Goal: Task Accomplishment & Management: Use online tool/utility

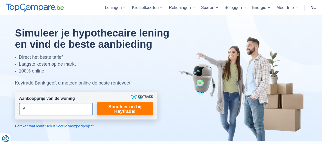
click at [38, 111] on input "Aankoopprijs van de woning" at bounding box center [55, 109] width 73 height 12
click at [96, 100] on form "Aankoopprijs van de woning € Dit veld is verplicht in te vullen U moet een lang…" at bounding box center [86, 106] width 142 height 28
click at [37, 109] on input "Aankoopprijs van de woning" at bounding box center [55, 109] width 73 height 12
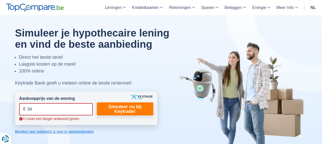
click at [33, 108] on input "34" at bounding box center [55, 109] width 73 height 12
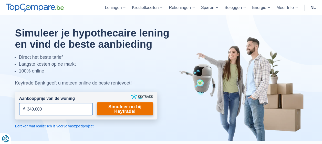
type input "340.000"
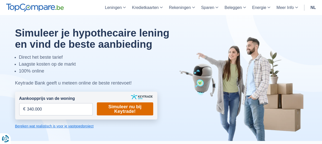
click at [124, 109] on link "Simuleer nu bij Keytrade!" at bounding box center [125, 109] width 56 height 13
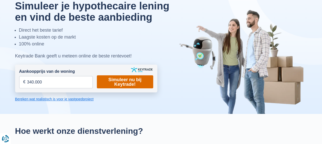
scroll to position [26, 0]
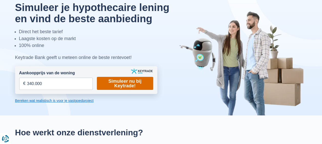
click at [127, 81] on link "Simuleer nu bij Keytrade!" at bounding box center [125, 83] width 56 height 13
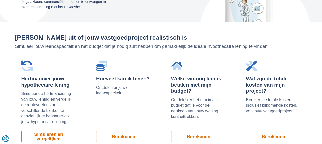
scroll to position [333, 0]
